Goal: Information Seeking & Learning: Learn about a topic

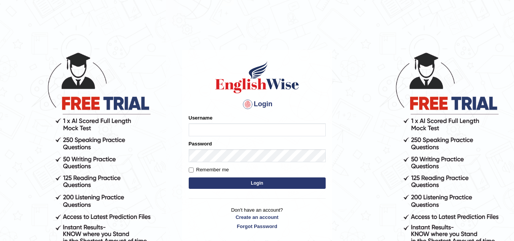
type input "[PERSON_NAME]"
click at [254, 180] on button "Login" at bounding box center [257, 182] width 137 height 11
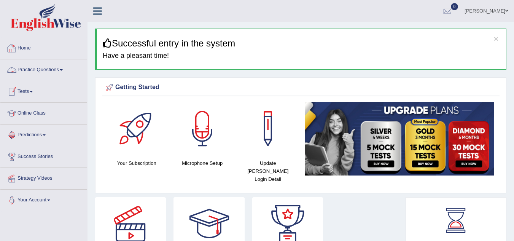
click at [43, 68] on link "Practice Questions" at bounding box center [43, 68] width 87 height 19
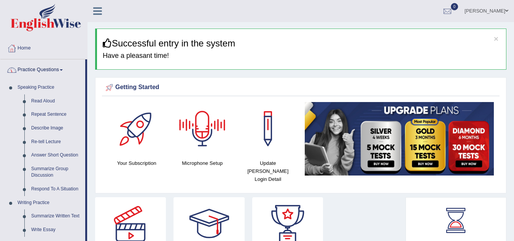
click at [204, 136] on div at bounding box center [202, 128] width 53 height 53
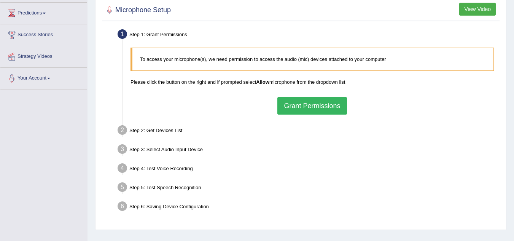
scroll to position [137, 0]
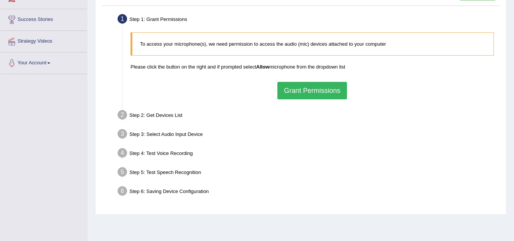
click at [339, 90] on button "Grant Permissions" at bounding box center [311, 91] width 69 height 18
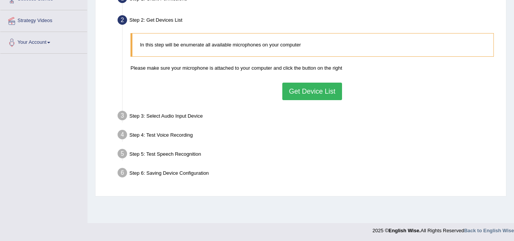
scroll to position [159, 0]
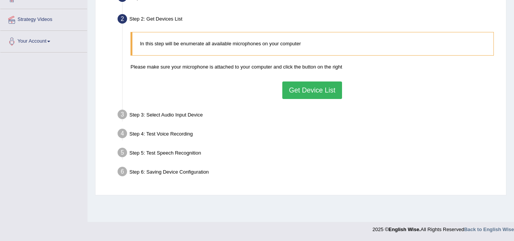
click at [318, 90] on button "Get Device List" at bounding box center [311, 90] width 59 height 18
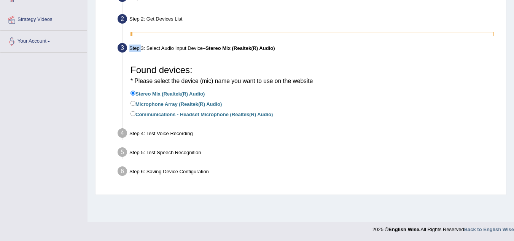
click at [318, 90] on ul "Step 1: Grant Permissions To access your microphone(s), we need permission to a…" at bounding box center [301, 85] width 394 height 191
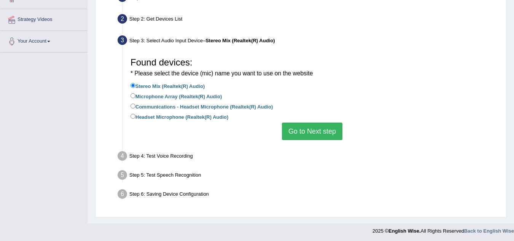
click at [192, 118] on label "Headset Microphone (Realtek(R) Audio)" at bounding box center [179, 116] width 98 height 8
click at [135, 118] on input "Headset Microphone (Realtek(R) Audio)" at bounding box center [132, 116] width 5 height 5
radio input "true"
click at [326, 131] on button "Go to Next step" at bounding box center [312, 132] width 60 height 18
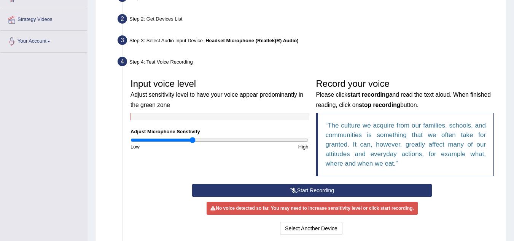
click at [326, 191] on button "Start Recording" at bounding box center [312, 190] width 240 height 13
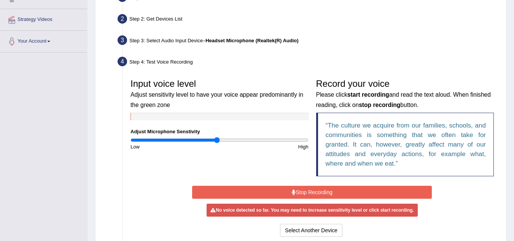
type input "0.98"
click at [216, 141] on input "range" at bounding box center [219, 140] width 178 height 6
click at [300, 191] on button "Stop Recording" at bounding box center [312, 192] width 240 height 13
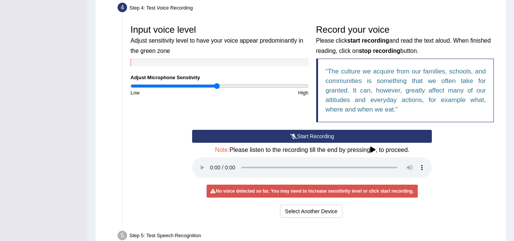
scroll to position [220, 0]
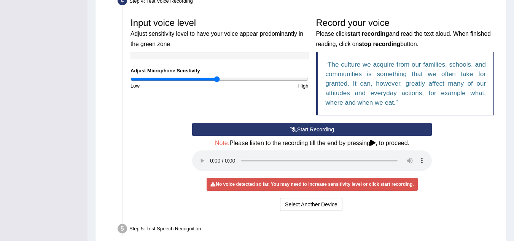
click at [285, 130] on button "Start Recording" at bounding box center [312, 129] width 240 height 13
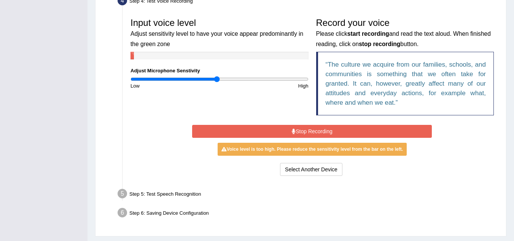
click at [285, 130] on button "Stop Recording" at bounding box center [312, 131] width 240 height 13
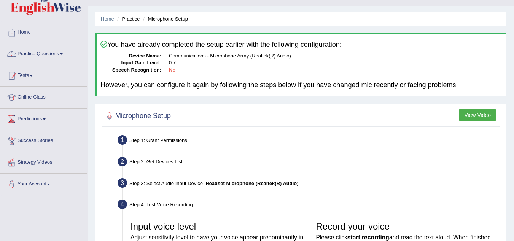
scroll to position [0, 0]
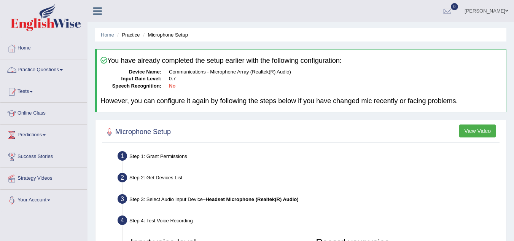
click at [42, 73] on link "Practice Questions" at bounding box center [43, 68] width 87 height 19
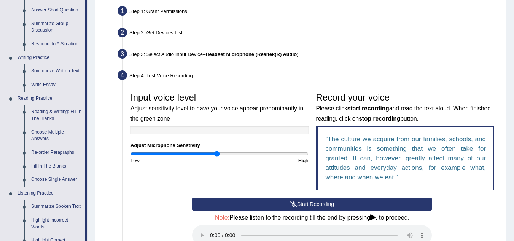
scroll to position [152, 0]
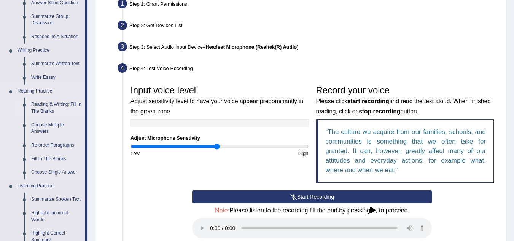
click at [40, 104] on link "Reading & Writing: Fill In The Blanks" at bounding box center [56, 108] width 57 height 20
click at [40, 104] on ul "Reading & Writing: Fill In The Blanks Choose Multiple Answers Re-order Paragrap…" at bounding box center [49, 138] width 71 height 81
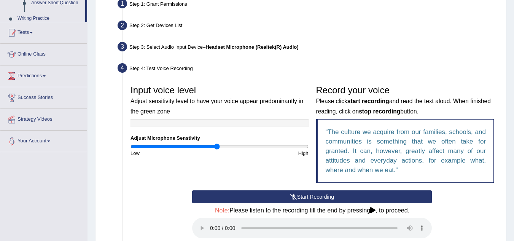
scroll to position [231, 0]
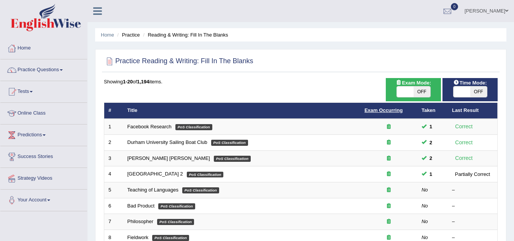
click at [379, 110] on link "Exam Occurring" at bounding box center [383, 110] width 38 height 6
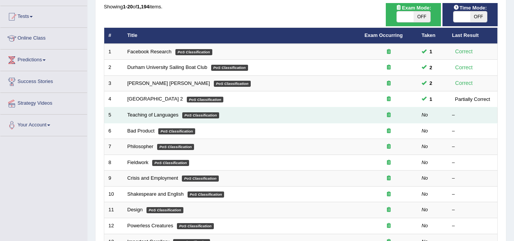
scroll to position [76, 0]
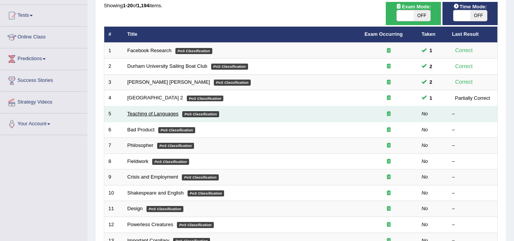
click at [151, 115] on link "Teaching of Languages" at bounding box center [152, 114] width 51 height 6
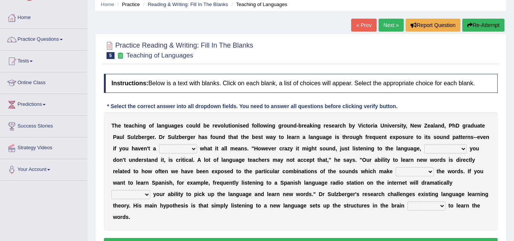
scroll to position [46, 0]
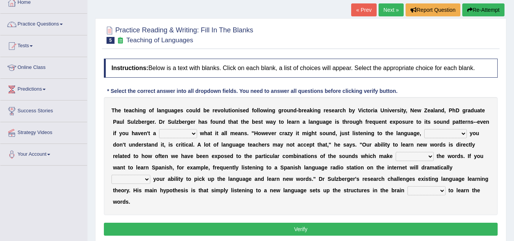
click at [192, 134] on select "dew claw clue due" at bounding box center [178, 133] width 38 height 9
select select "clue"
click at [159, 129] on select "dew claw clue due" at bounding box center [178, 133] width 38 height 9
click at [464, 135] on select "but also all together even though if so" at bounding box center [445, 133] width 43 height 9
click at [492, 148] on div "T h e t e a c h i n g o f l a n g u a g e s c o u l d b e r e v o l u t i o n i…" at bounding box center [301, 156] width 394 height 118
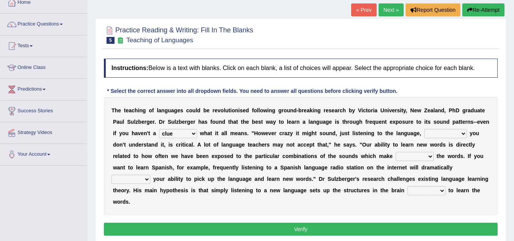
click at [463, 134] on select "but also all together even though if so" at bounding box center [445, 133] width 43 height 9
select select "even though"
click at [424, 129] on select "but also all together even though if so" at bounding box center [445, 133] width 43 height 9
click at [412, 158] on select "down up of on" at bounding box center [415, 156] width 38 height 9
select select "up"
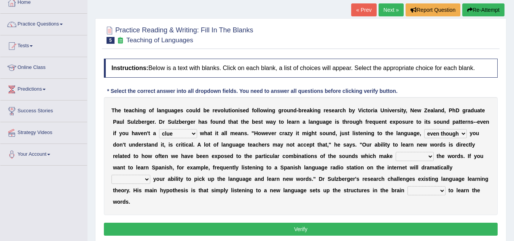
click at [396, 152] on select "down up of on" at bounding box center [415, 156] width 38 height 9
click at [146, 179] on select "evaluate exaggerate describe boost" at bounding box center [130, 179] width 39 height 9
select select "boost"
click at [111, 175] on select "evaluate exaggerate describe boost" at bounding box center [130, 179] width 39 height 9
click at [148, 181] on select "evaluate exaggerate describe boost" at bounding box center [130, 179] width 39 height 9
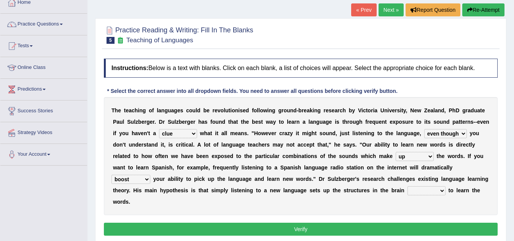
click at [166, 197] on div "T h e t e a c h i n g o f l a n g u a g e s c o u l d b e r e v o l u t i o n i…" at bounding box center [301, 156] width 394 height 118
click at [417, 191] on select "requiring required directed to require" at bounding box center [426, 190] width 38 height 9
select select "required"
click at [407, 186] on select "requiring required directed to require" at bounding box center [426, 190] width 38 height 9
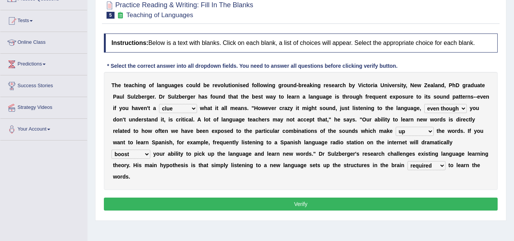
scroll to position [76, 0]
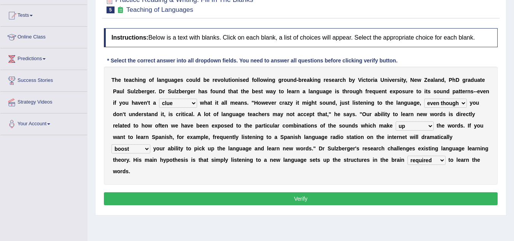
click at [426, 198] on button "Verify" at bounding box center [301, 198] width 394 height 13
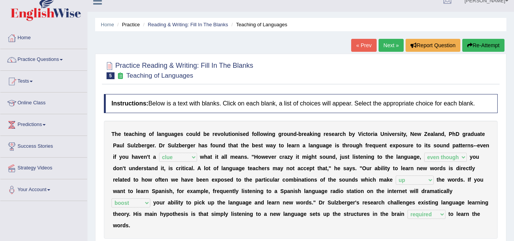
scroll to position [0, 0]
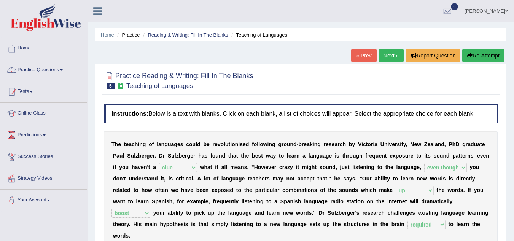
click at [389, 54] on link "Next »" at bounding box center [391, 55] width 25 height 13
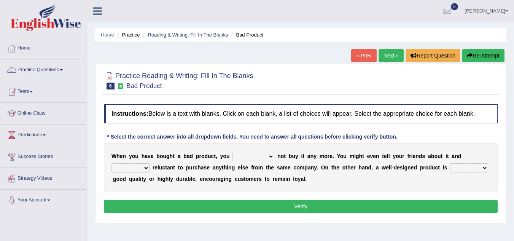
click at [257, 159] on select "would have should have should" at bounding box center [253, 156] width 42 height 9
select select "would"
click at [232, 152] on select "would have should have should" at bounding box center [253, 156] width 42 height 9
click at [129, 167] on select "is are be being" at bounding box center [130, 167] width 38 height 9
select select "are"
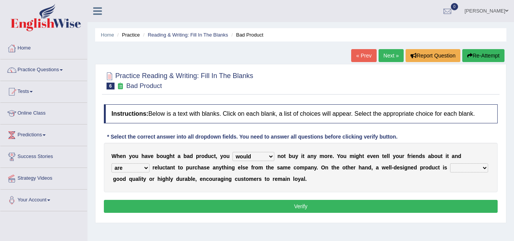
click at [111, 163] on select "is are be being" at bounding box center [130, 167] width 38 height 9
click at [475, 166] on select "both also neither either" at bounding box center [469, 167] width 38 height 9
select select "either"
click at [450, 163] on select "both also neither either" at bounding box center [469, 167] width 38 height 9
click at [262, 157] on select "would have should have should" at bounding box center [253, 156] width 42 height 9
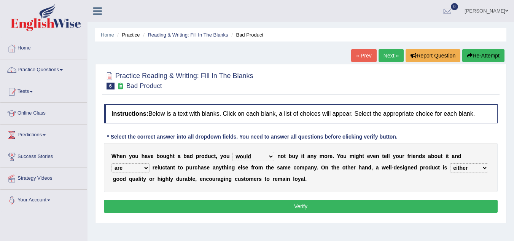
click at [317, 193] on div "Instructions: Below is a text with blanks. Click on each blank, a list of choic…" at bounding box center [301, 159] width 398 height 118
click at [148, 167] on select "is are be being" at bounding box center [130, 167] width 38 height 9
select select "be"
click at [111, 163] on select "is are be being" at bounding box center [130, 167] width 38 height 9
click at [274, 206] on button "Verify" at bounding box center [301, 206] width 394 height 13
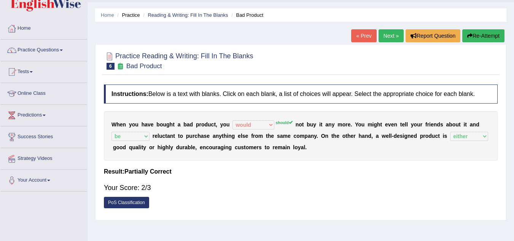
scroll to position [15, 0]
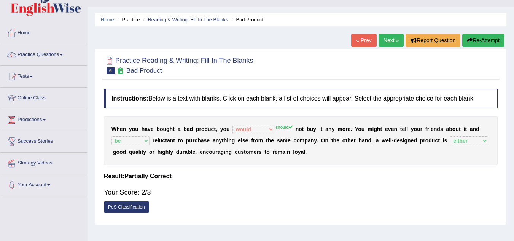
click at [391, 39] on link "Next »" at bounding box center [391, 40] width 25 height 13
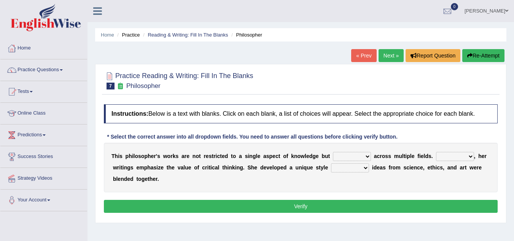
click at [352, 157] on select "constrain contain assemble extend" at bounding box center [352, 156] width 38 height 9
select select "extend"
click at [333, 152] on select "constrain contain assemble extend" at bounding box center [352, 156] width 38 height 9
click at [457, 156] on select "Rather So Moreover Likely" at bounding box center [455, 156] width 38 height 9
select select "Moreover"
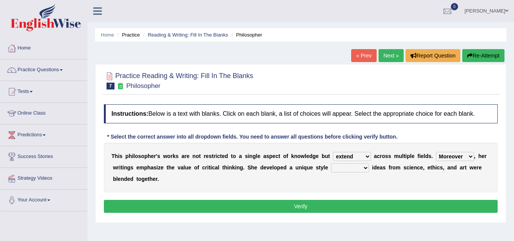
click at [436, 152] on select "Rather So Moreover Likely" at bounding box center [455, 156] width 38 height 9
click at [350, 168] on select "in that that which in which" at bounding box center [350, 167] width 38 height 9
select select "in which"
click at [331, 163] on select "in that that which in which" at bounding box center [350, 167] width 38 height 9
click at [357, 208] on button "Verify" at bounding box center [301, 206] width 394 height 13
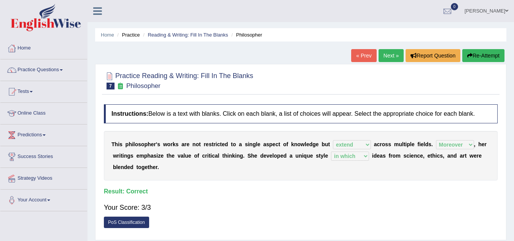
click at [385, 53] on link "Next »" at bounding box center [391, 55] width 25 height 13
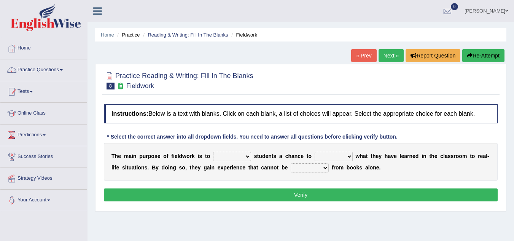
click at [237, 157] on select "resemble stow rave offer" at bounding box center [232, 156] width 38 height 9
select select "offer"
click at [213, 152] on select "resemble stow rave offer" at bounding box center [232, 156] width 38 height 9
click at [348, 158] on select "compare align apply dismount" at bounding box center [334, 156] width 38 height 9
select select "apply"
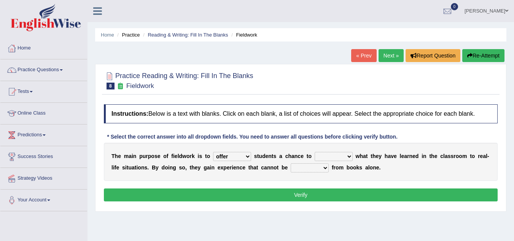
click at [315, 152] on select "compare align apply dismount" at bounding box center [334, 156] width 38 height 9
click at [310, 169] on select "originated prepared obtained touted" at bounding box center [310, 167] width 38 height 9
select select "obtained"
click at [291, 163] on select "originated prepared obtained touted" at bounding box center [310, 167] width 38 height 9
click at [411, 196] on button "Verify" at bounding box center [301, 194] width 394 height 13
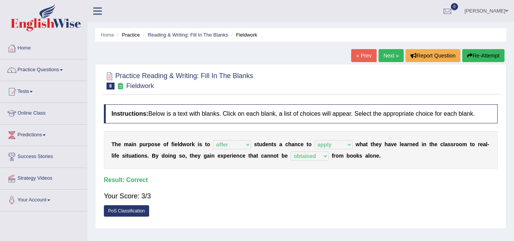
click at [388, 57] on link "Next »" at bounding box center [391, 55] width 25 height 13
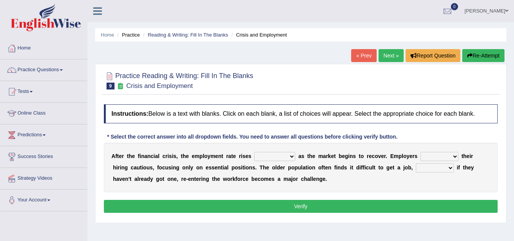
click at [288, 158] on select "normally conversely strenuously sharply" at bounding box center [274, 156] width 41 height 9
select select "strenuously"
click at [254, 152] on select "normally conversely strenuously sharply" at bounding box center [274, 156] width 41 height 9
click at [432, 157] on select "keeping kept keep are kept" at bounding box center [439, 156] width 38 height 9
select select "kept"
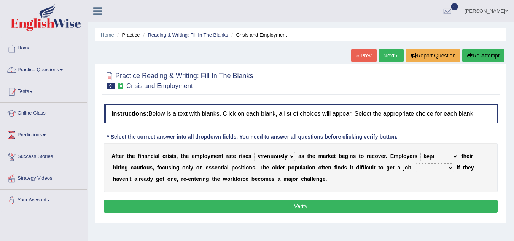
click at [420, 152] on select "keeping kept keep are kept" at bounding box center [439, 156] width 38 height 9
click at [437, 170] on select "although while then because" at bounding box center [435, 167] width 38 height 9
select select "because"
click at [416, 163] on select "although while then because" at bounding box center [435, 167] width 38 height 9
click at [423, 208] on button "Verify" at bounding box center [301, 206] width 394 height 13
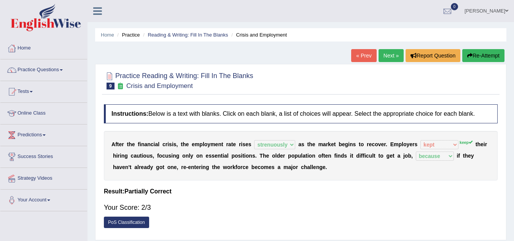
click at [387, 56] on link "Next »" at bounding box center [391, 55] width 25 height 13
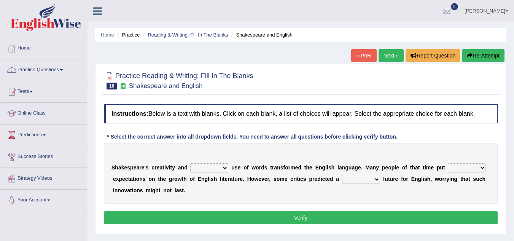
click at [216, 168] on select "idealized intensive fancied inventive" at bounding box center [209, 167] width 38 height 9
select select "fancied"
click at [190, 163] on select "idealized intensive fancied inventive" at bounding box center [209, 167] width 38 height 9
click at [451, 169] on select "wide much high more" at bounding box center [467, 167] width 38 height 9
select select "much"
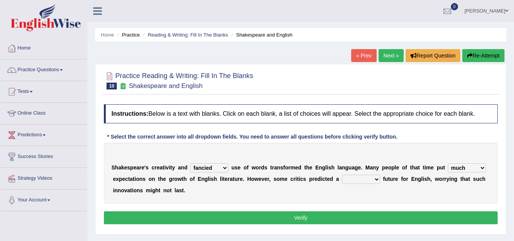
click at [448, 163] on select "wide much high more" at bounding box center [467, 167] width 38 height 9
click at [369, 180] on select "monetary promising irresistible daunting" at bounding box center [361, 179] width 38 height 9
select select "promising"
click at [342, 175] on select "monetary promising irresistible daunting" at bounding box center [361, 179] width 38 height 9
click at [343, 218] on button "Verify" at bounding box center [301, 217] width 394 height 13
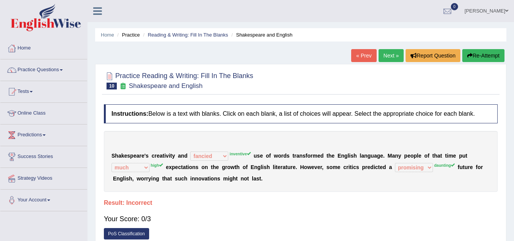
click at [488, 57] on button "Re-Attempt" at bounding box center [483, 55] width 42 height 13
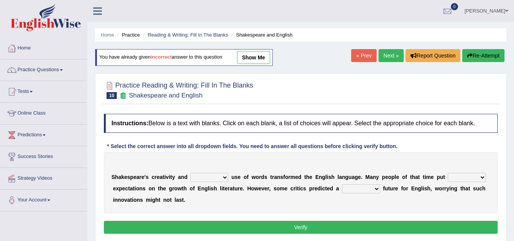
click at [217, 178] on select "idealized intensive fancied inventive" at bounding box center [209, 177] width 38 height 9
select select "inventive"
click at [190, 173] on select "idealized intensive fancied inventive" at bounding box center [209, 177] width 38 height 9
click at [461, 177] on select "wide much high more" at bounding box center [467, 177] width 38 height 9
select select "high"
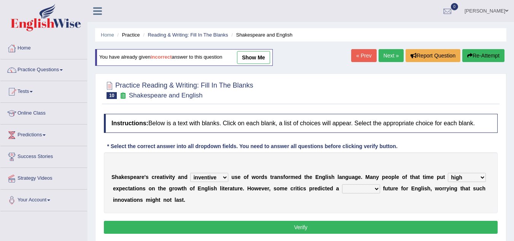
click at [448, 173] on select "wide much high more" at bounding box center [467, 177] width 38 height 9
click at [372, 184] on select "monetary promising irresistible daunting" at bounding box center [361, 188] width 38 height 9
select select "promising"
click at [342, 184] on select "monetary promising irresistible daunting" at bounding box center [361, 188] width 38 height 9
click at [332, 224] on button "Verify" at bounding box center [301, 227] width 394 height 13
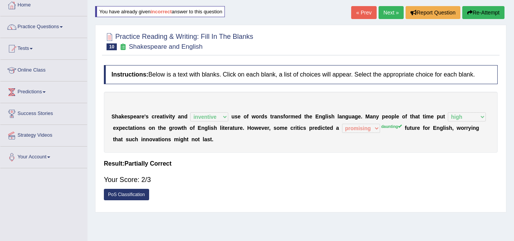
scroll to position [30, 0]
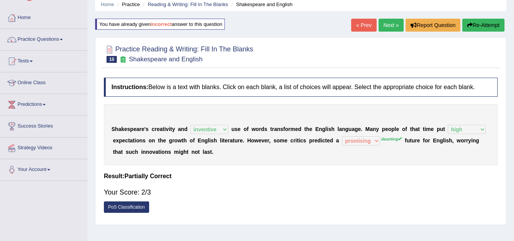
click at [396, 27] on link "Next »" at bounding box center [391, 25] width 25 height 13
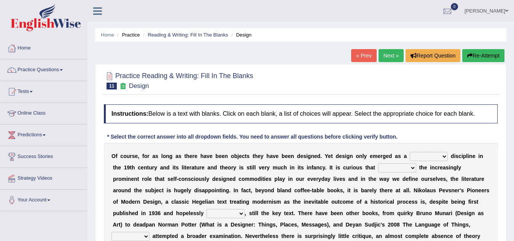
click at [422, 159] on select "bilateral ubiquitous foremost dedicated" at bounding box center [429, 156] width 38 height 9
select select "foremost"
click at [410, 152] on select "bilateral ubiquitous foremost dedicated" at bounding box center [429, 156] width 38 height 9
click at [397, 165] on select "since despite within through" at bounding box center [397, 167] width 38 height 9
select select "despite"
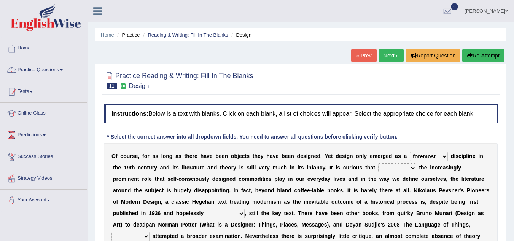
click at [378, 163] on select "since despite within through" at bounding box center [397, 167] width 38 height 9
click at [240, 212] on select "dates dating date dated" at bounding box center [226, 213] width 38 height 9
select select "dated"
click at [207, 209] on select "dates dating date dated" at bounding box center [226, 213] width 38 height 9
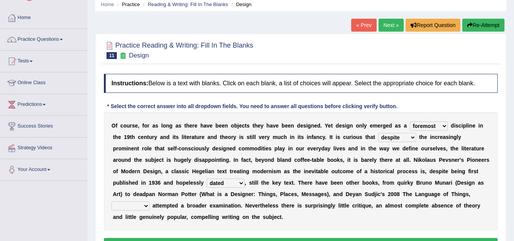
scroll to position [46, 0]
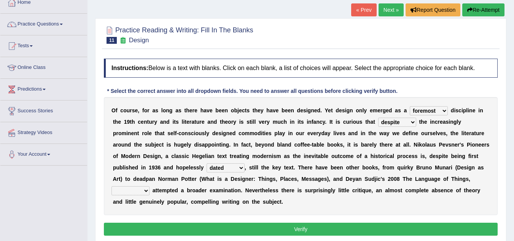
click at [134, 193] on select "which then however as" at bounding box center [130, 190] width 38 height 9
select select "however"
click at [111, 186] on select "which then however as" at bounding box center [130, 190] width 38 height 9
click at [228, 225] on button "Verify" at bounding box center [301, 229] width 394 height 13
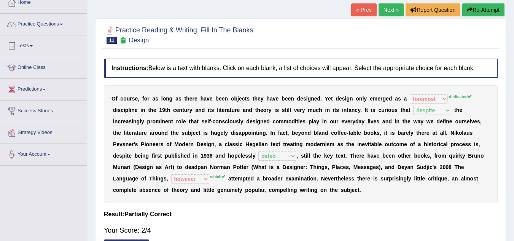
click at [391, 8] on link "Next »" at bounding box center [391, 9] width 25 height 13
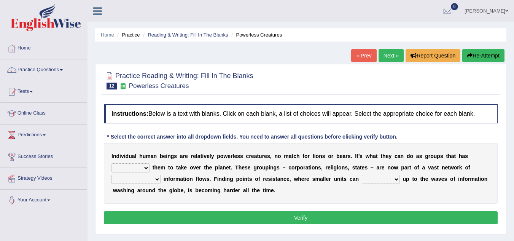
click at [143, 166] on select "enabled contended embodied conjured" at bounding box center [130, 167] width 38 height 9
select select "enabled"
click at [111, 163] on select "enabled contended embodied conjured" at bounding box center [130, 167] width 38 height 9
click at [142, 179] on select "interconnected overlapping fastened exploited" at bounding box center [135, 179] width 49 height 9
select select "interconnected"
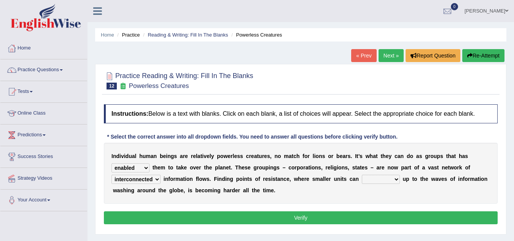
click at [111, 175] on select "interconnected overlapping fastened exploited" at bounding box center [135, 179] width 49 height 9
click at [379, 179] on select "stand raise hail pump" at bounding box center [381, 179] width 38 height 9
select select "raise"
click at [362, 175] on select "stand raise hail pump" at bounding box center [381, 179] width 38 height 9
click at [244, 216] on button "Verify" at bounding box center [301, 217] width 394 height 13
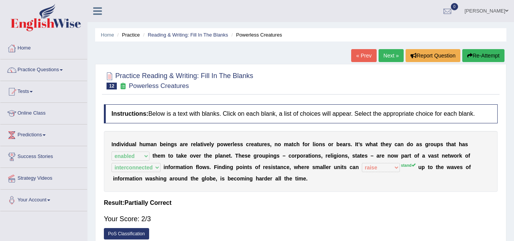
click at [385, 54] on link "Next »" at bounding box center [391, 55] width 25 height 13
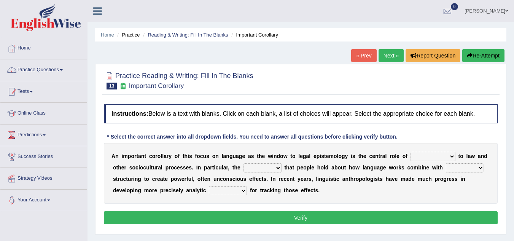
click at [433, 153] on select "discourse epoch dialect acquaintance" at bounding box center [433, 156] width 45 height 9
select select "acquaintance"
click at [411, 152] on select "discourse epoch dialect acquaintance" at bounding box center [433, 156] width 45 height 9
click at [277, 170] on select "deviation besmirch consent ideas" at bounding box center [262, 167] width 38 height 9
select select "consent"
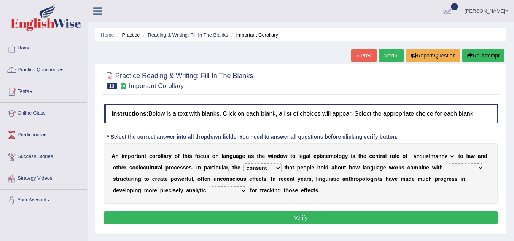
click at [243, 163] on select "deviation besmirch consent ideas" at bounding box center [262, 167] width 38 height 9
click at [476, 169] on select "mandatory linguistic legitimate customary" at bounding box center [465, 167] width 38 height 9
click at [410, 187] on div "A n i m p o r t a n t c o r o l l a r y o f t h i s f o c u s o n l a n g u a g…" at bounding box center [301, 173] width 394 height 61
click at [454, 170] on select "mandatory linguistic legitimate customary" at bounding box center [465, 167] width 38 height 9
click at [446, 163] on select "mandatory linguistic legitimate customary" at bounding box center [465, 167] width 38 height 9
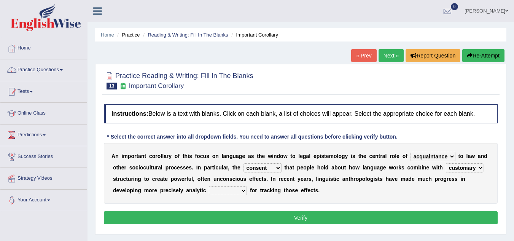
click at [466, 164] on select "mandatory linguistic legitimate customary" at bounding box center [465, 167] width 38 height 9
select select "linguistic"
click at [446, 163] on select "mandatory linguistic legitimate customary" at bounding box center [465, 167] width 38 height 9
click at [239, 194] on select "tools appetite albums stroke" at bounding box center [228, 190] width 38 height 9
select select "tools"
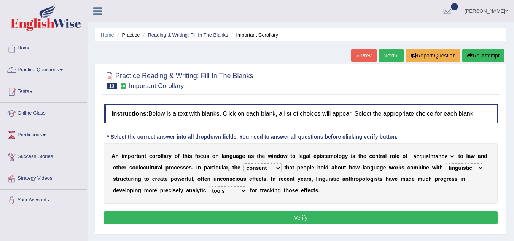
click at [209, 186] on select "tools appetite albums stroke" at bounding box center [228, 190] width 38 height 9
click at [292, 218] on button "Verify" at bounding box center [301, 217] width 394 height 13
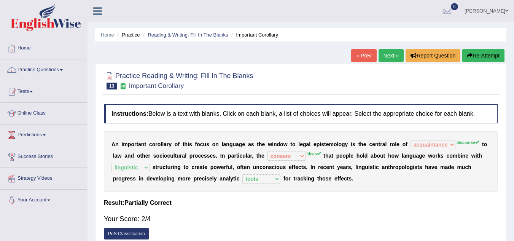
click at [385, 54] on link "Next »" at bounding box center [391, 55] width 25 height 13
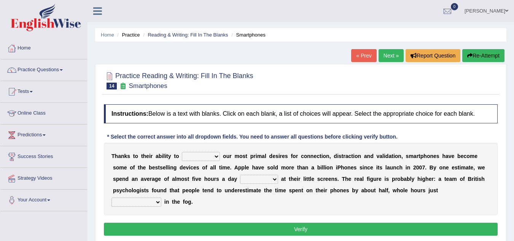
click at [208, 156] on select "hijack describe sharpen conserve" at bounding box center [201, 156] width 38 height 9
select select "describe"
click at [182, 152] on select "hijack describe sharpen conserve" at bounding box center [201, 156] width 38 height 9
click at [261, 180] on select "watching waggling snoring staring" at bounding box center [259, 179] width 38 height 9
click at [240, 175] on select "watching waggling snoring staring" at bounding box center [259, 179] width 38 height 9
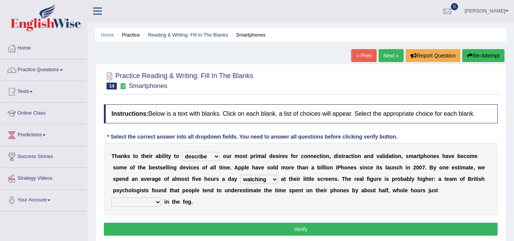
click at [261, 175] on select "watching waggling snoring staring" at bounding box center [259, 179] width 38 height 9
select select "staring"
click at [240, 175] on select "watching waggling snoring staring" at bounding box center [259, 179] width 38 height 9
click at [135, 200] on select "has evaporated evaporating evaporate evaporates" at bounding box center [136, 201] width 50 height 9
select select "evaporating"
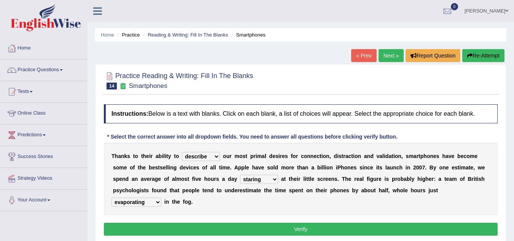
click at [111, 197] on select "has evaporated evaporating evaporate evaporates" at bounding box center [136, 201] width 50 height 9
click at [267, 224] on button "Verify" at bounding box center [301, 229] width 394 height 13
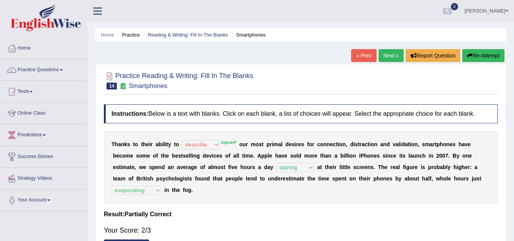
click at [389, 55] on link "Next »" at bounding box center [391, 55] width 25 height 13
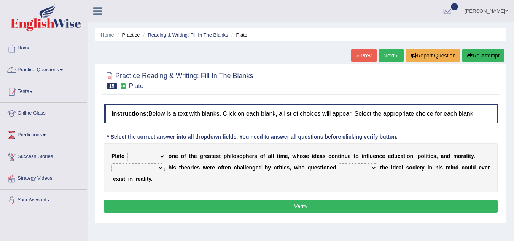
click at [153, 156] on select "keeps comes claims remains" at bounding box center [146, 156] width 38 height 9
select select "remains"
click at [127, 152] on select "keeps comes claims remains" at bounding box center [146, 156] width 38 height 9
click at [151, 169] on select "Notwithstanding So However Whatever" at bounding box center [137, 167] width 53 height 9
select select "However"
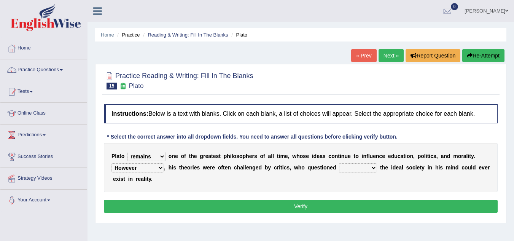
click at [111, 163] on select "Notwithstanding So However Whatever" at bounding box center [137, 167] width 53 height 9
click at [358, 170] on select "which what that whether" at bounding box center [358, 167] width 38 height 9
select select "whether"
click at [339, 163] on select "which what that whether" at bounding box center [358, 167] width 38 height 9
click at [350, 207] on button "Verify" at bounding box center [301, 206] width 394 height 13
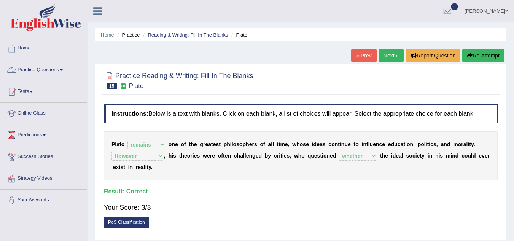
click at [47, 70] on link "Practice Questions" at bounding box center [43, 68] width 87 height 19
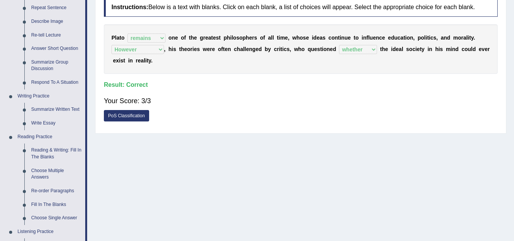
scroll to position [122, 0]
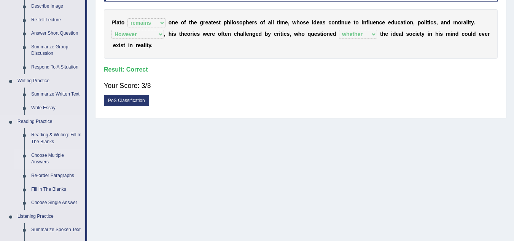
click at [41, 156] on link "Choose Multiple Answers" at bounding box center [56, 159] width 57 height 20
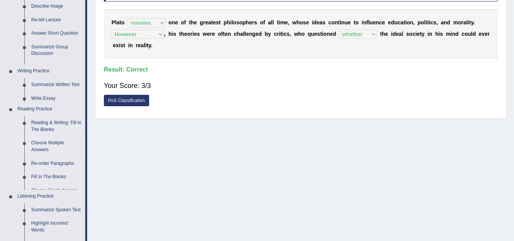
click at [41, 156] on ul "Home Practice Questions Speaking Practice Read Aloud Repeat Sentence Describe I…" at bounding box center [43, 185] width 87 height 539
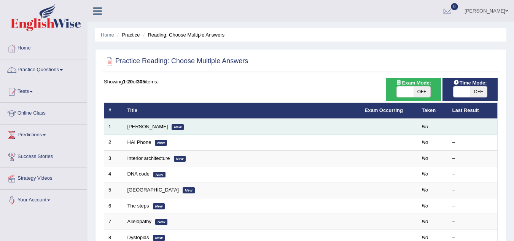
click at [141, 126] on link "Damian Scarf" at bounding box center [147, 127] width 41 height 6
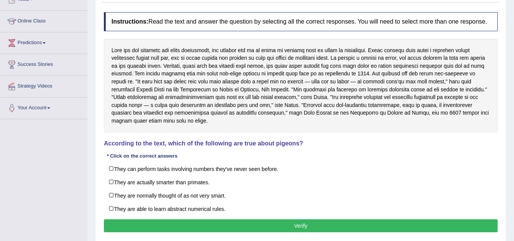
scroll to position [91, 0]
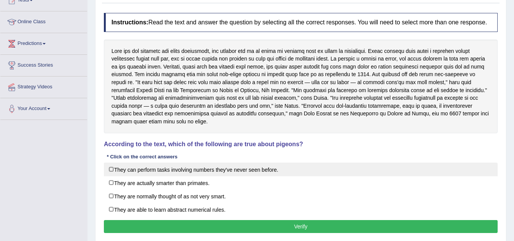
click at [110, 170] on label "They can perform tasks involving numbers they've never seen before." at bounding box center [301, 169] width 394 height 14
checkbox input "true"
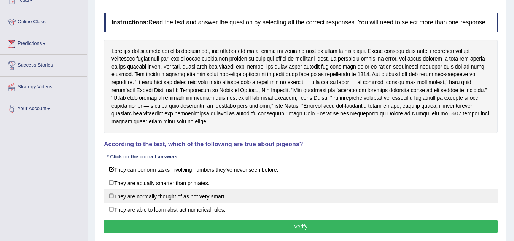
click at [114, 197] on label "They are normally thought of as not very smart." at bounding box center [301, 196] width 394 height 14
checkbox input "true"
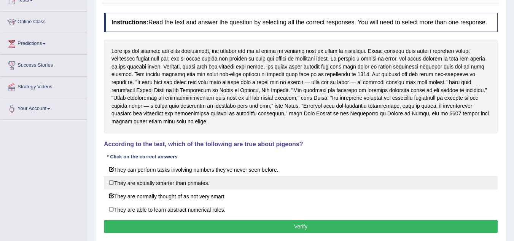
click at [109, 183] on label "They are actually smarter than primates." at bounding box center [301, 183] width 394 height 14
checkbox input "true"
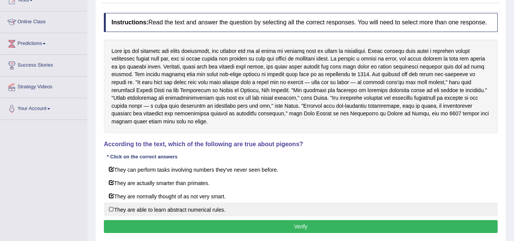
click at [114, 212] on label "They are able to learn abstract numerical rules." at bounding box center [301, 209] width 394 height 14
checkbox input "true"
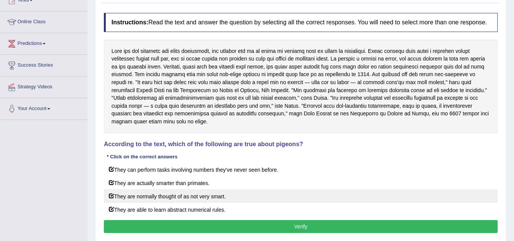
click at [110, 196] on label "They are normally thought of as not very smart." at bounding box center [301, 196] width 394 height 14
click at [113, 194] on label "They are normally thought of as not very smart." at bounding box center [301, 196] width 394 height 14
checkbox input "true"
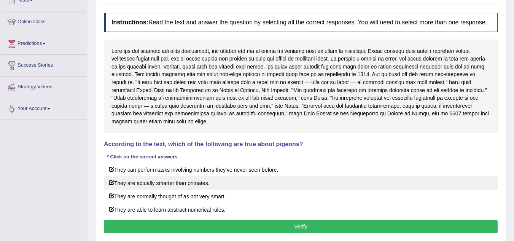
click at [113, 181] on label "They are actually smarter than primates." at bounding box center [301, 183] width 394 height 14
checkbox input "false"
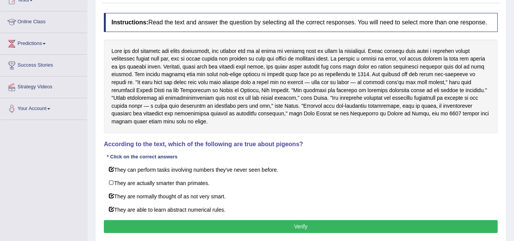
click at [180, 227] on button "Verify" at bounding box center [301, 226] width 394 height 13
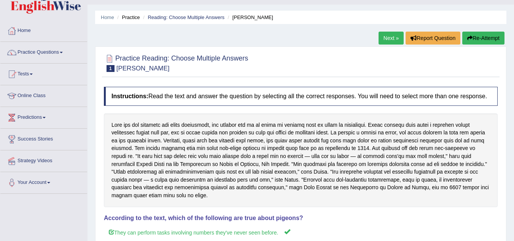
scroll to position [6, 0]
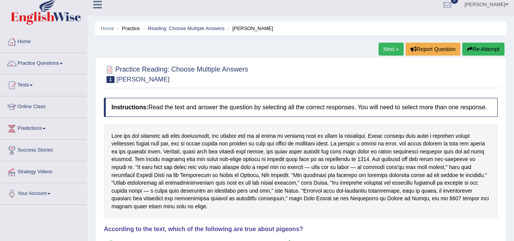
click at [393, 52] on link "Next »" at bounding box center [391, 49] width 25 height 13
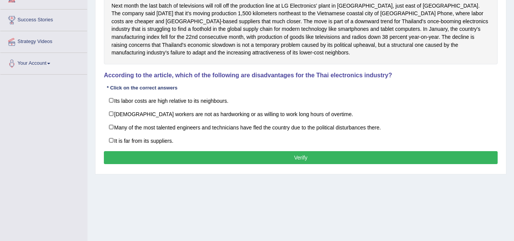
scroll to position [137, 0]
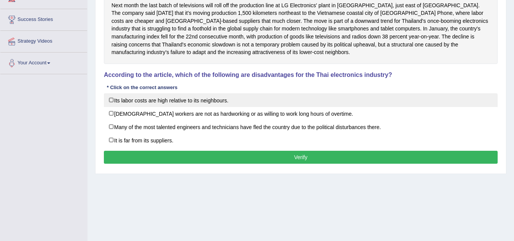
click at [114, 99] on label "Its labor costs are high relative to its neighbours." at bounding box center [301, 100] width 394 height 14
checkbox input "false"
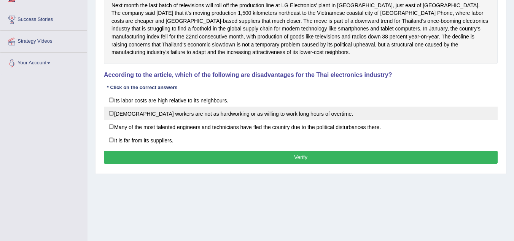
click at [113, 111] on label "[DEMOGRAPHIC_DATA] workers are not as hardworking or as willing to work long ho…" at bounding box center [301, 114] width 394 height 14
checkbox input "true"
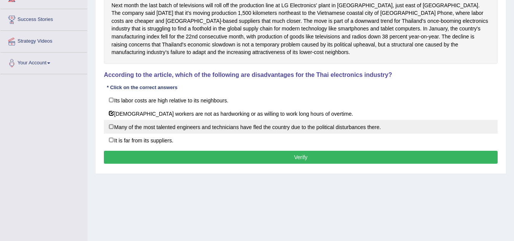
click at [112, 126] on label "Many of the most talented engineers and technicians have fled the country due t…" at bounding box center [301, 127] width 394 height 14
checkbox input "true"
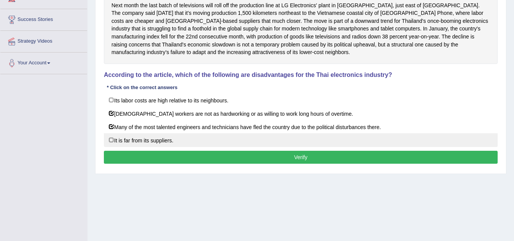
click at [110, 138] on label "It is far from its suppliers." at bounding box center [301, 140] width 394 height 14
checkbox input "true"
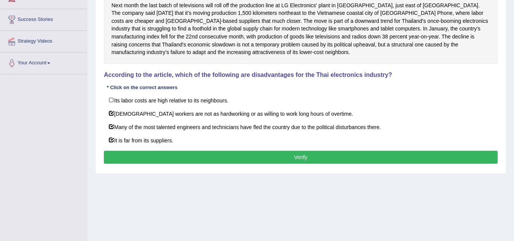
click at [151, 154] on button "Verify" at bounding box center [301, 157] width 394 height 13
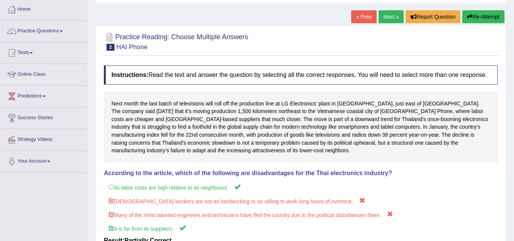
scroll to position [15, 0]
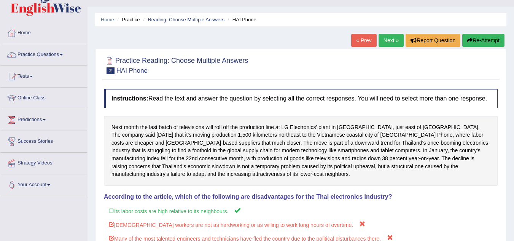
click at [384, 38] on link "Next »" at bounding box center [391, 40] width 25 height 13
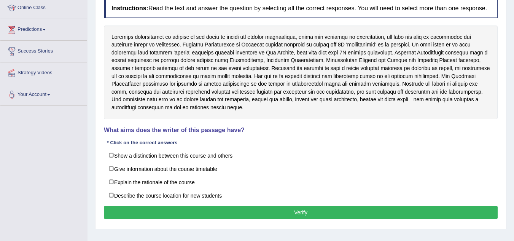
scroll to position [107, 0]
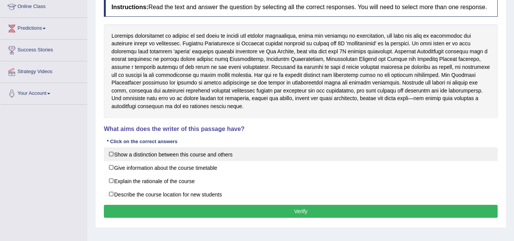
click at [110, 154] on label "Show a distinction between this course and others" at bounding box center [301, 154] width 394 height 14
checkbox input "true"
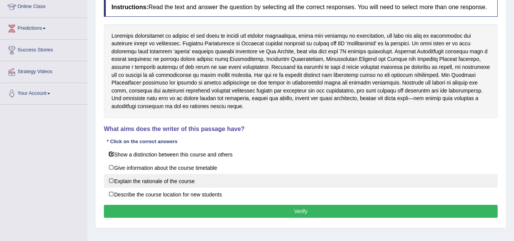
click at [113, 182] on label "Explain the rationale of the course" at bounding box center [301, 181] width 394 height 14
checkbox input "true"
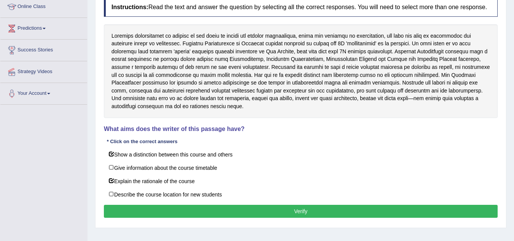
click at [218, 207] on button "Verify" at bounding box center [301, 211] width 394 height 13
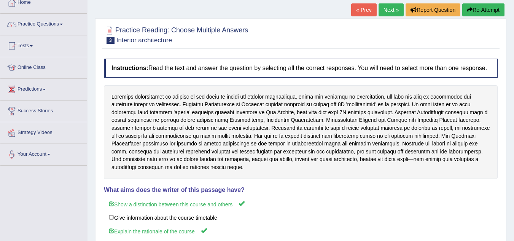
scroll to position [30, 0]
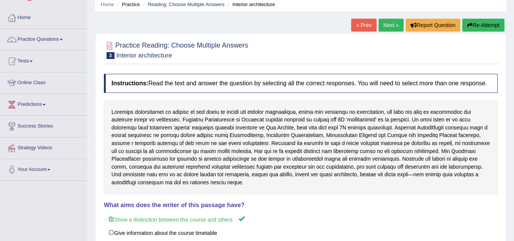
click at [386, 24] on link "Next »" at bounding box center [391, 25] width 25 height 13
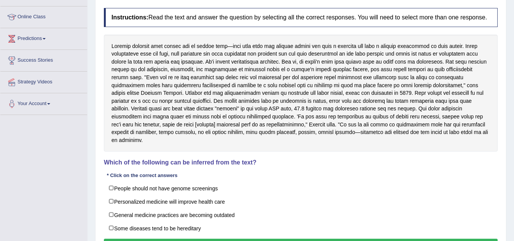
scroll to position [98, 0]
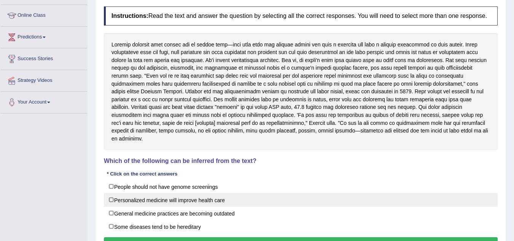
click at [115, 193] on label "Personalized medicine will improve health care" at bounding box center [301, 200] width 394 height 14
checkbox input "true"
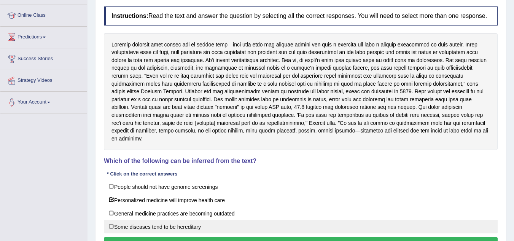
click at [207, 223] on label "Some diseases tend to be hereditary" at bounding box center [301, 227] width 394 height 14
checkbox input "true"
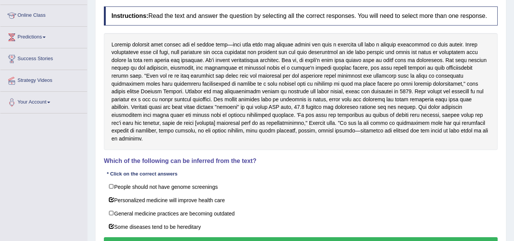
click at [221, 237] on button "Verify" at bounding box center [301, 243] width 394 height 13
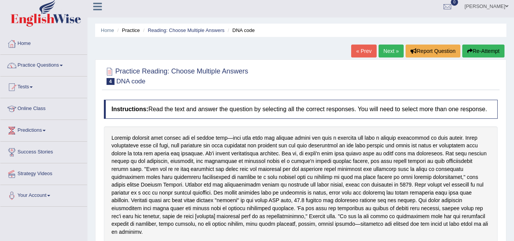
scroll to position [0, 0]
